Goal: Information Seeking & Learning: Learn about a topic

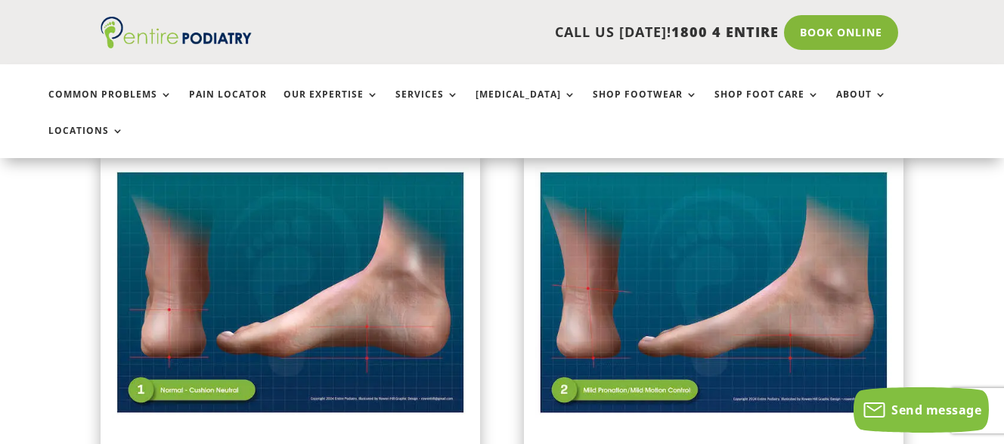
scroll to position [399, 0]
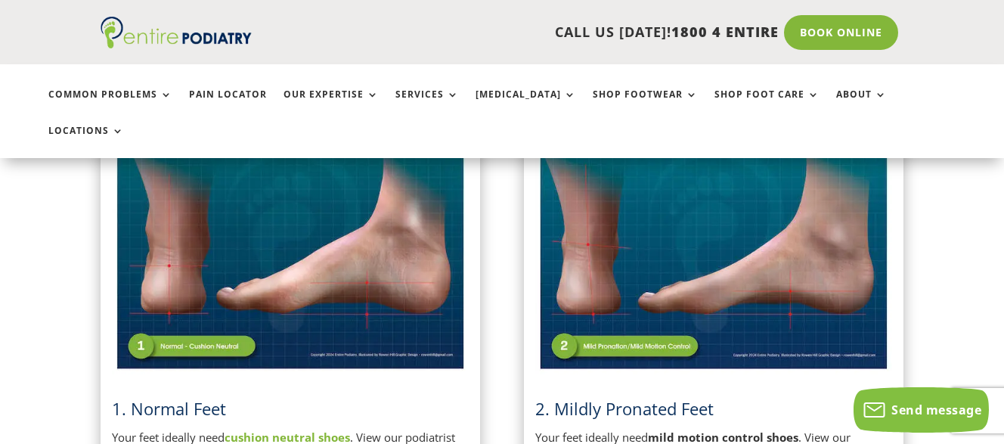
click at [283, 289] on img at bounding box center [290, 249] width 357 height 252
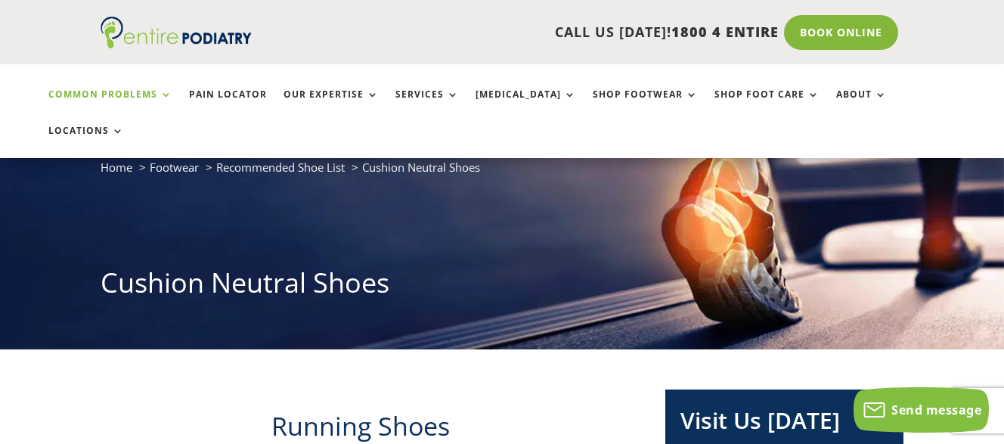
scroll to position [150, 0]
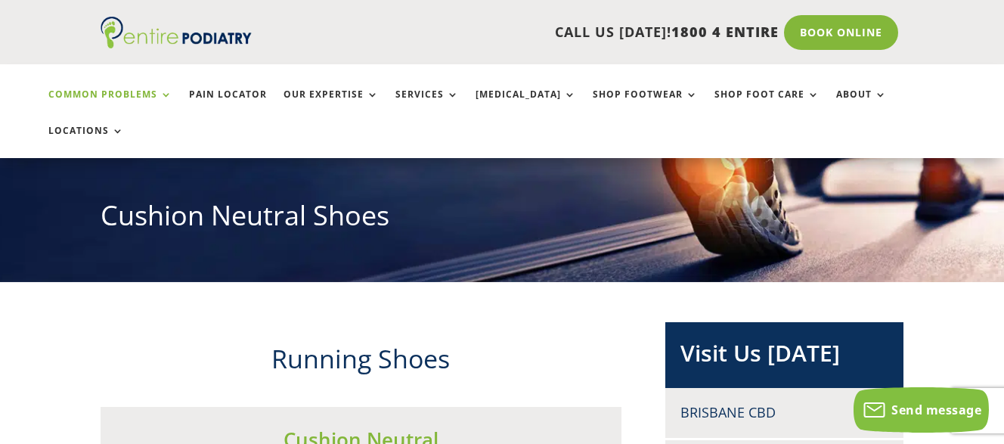
click at [147, 96] on link "Common Problems" at bounding box center [110, 105] width 124 height 33
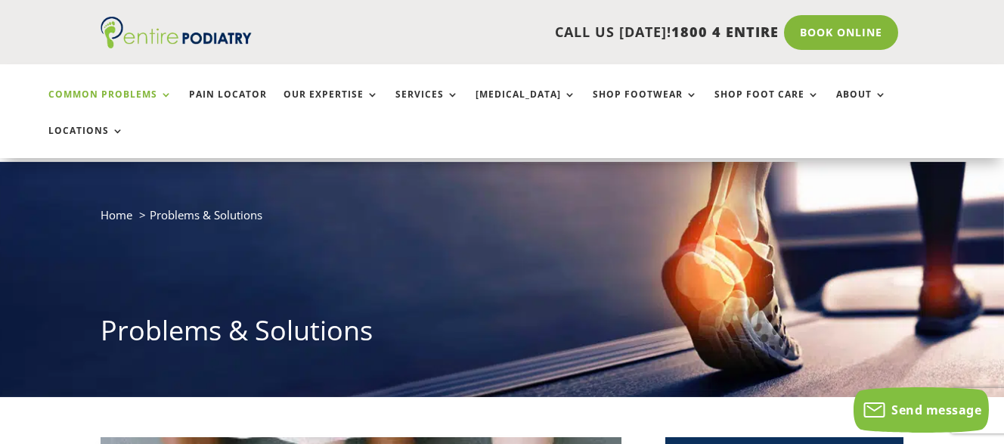
scroll to position [73, 0]
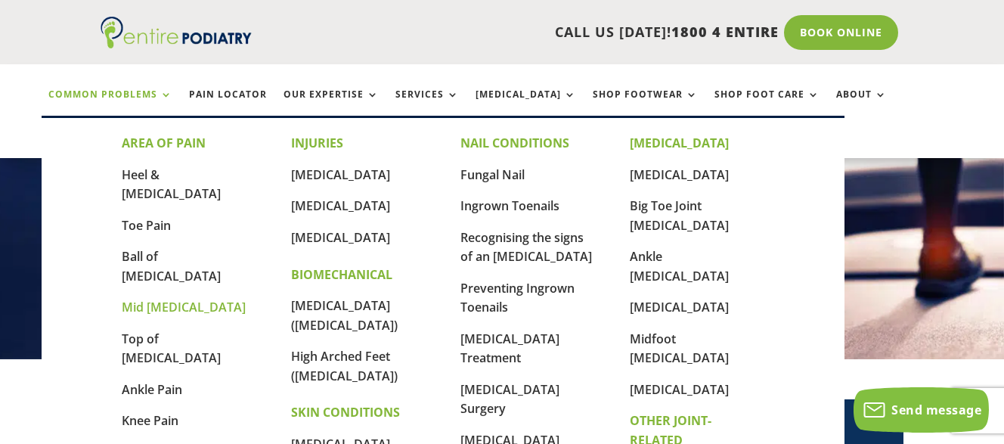
click at [151, 299] on link "Mid [MEDICAL_DATA]" at bounding box center [184, 307] width 124 height 17
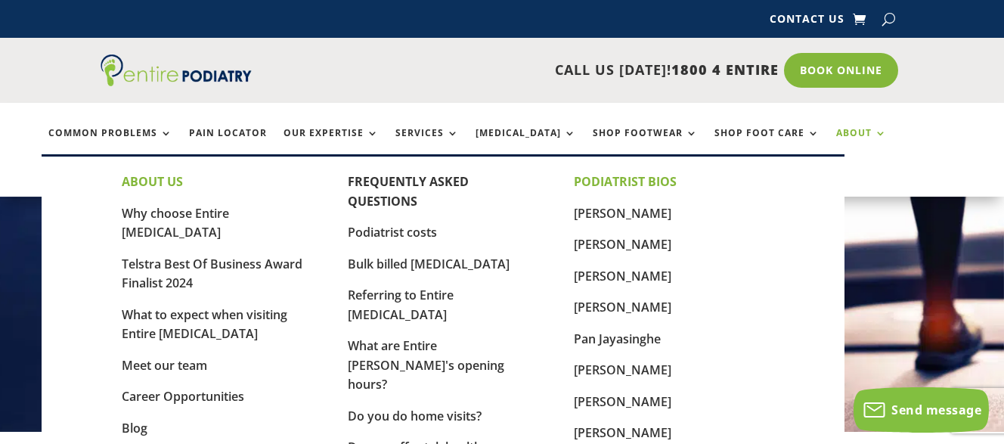
click at [837, 130] on link "About" at bounding box center [862, 144] width 51 height 33
